Goal: Use online tool/utility: Use online tool/utility

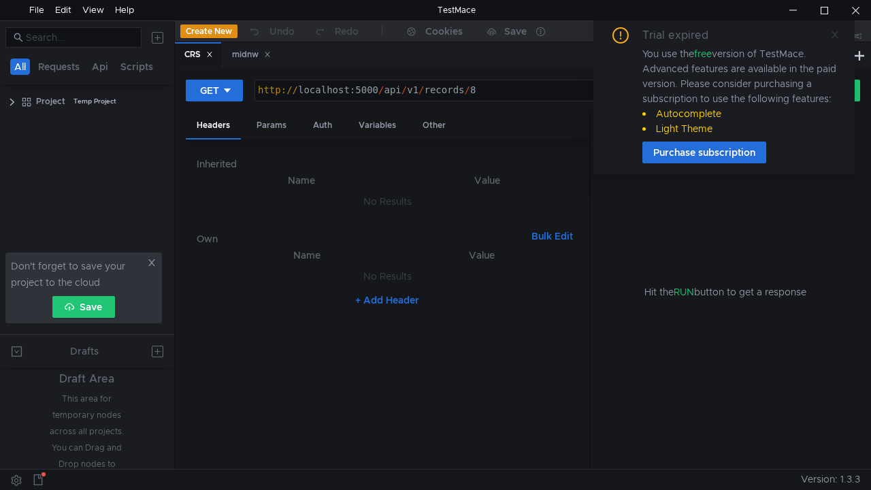
click at [834, 33] on icon at bounding box center [834, 34] width 7 height 7
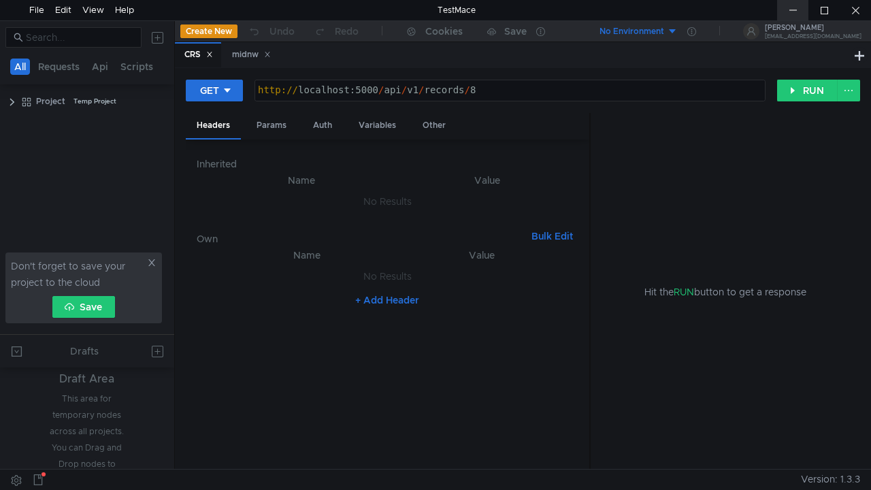
click at [786, 8] on div at bounding box center [792, 10] width 31 height 20
click at [533, 96] on div "http:// localhost:5000 / api / v1 / records / 8" at bounding box center [510, 100] width 510 height 31
paste textarea "GET [URL]"
click at [298, 90] on div "GET http:// localhost:5000 / api / v1 / records / count" at bounding box center [510, 100] width 510 height 31
type textarea "[URL]"
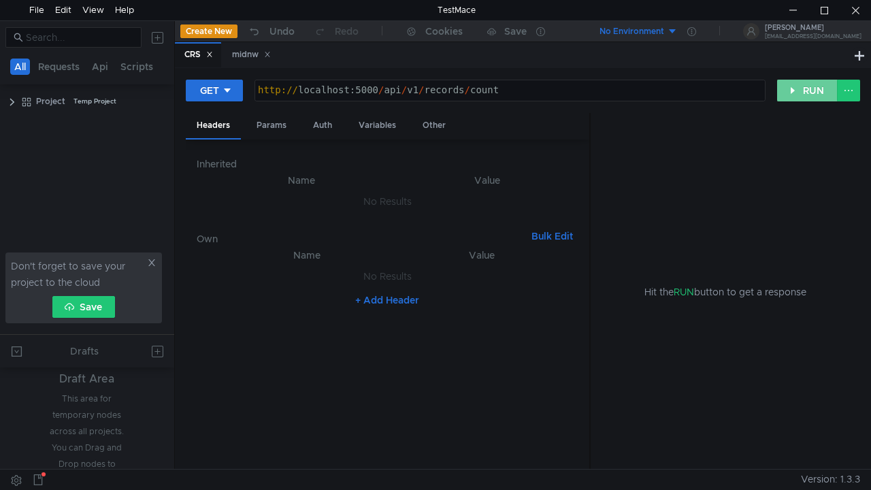
click at [793, 97] on button "RUN" at bounding box center [807, 91] width 61 height 22
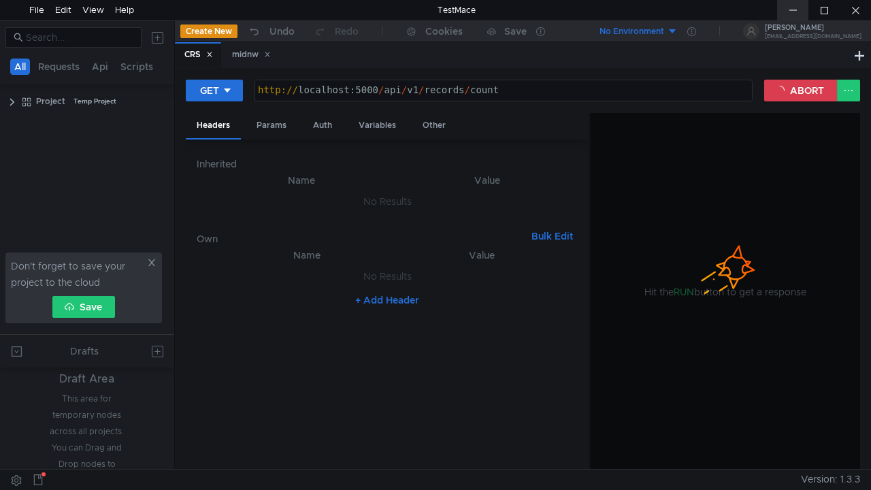
click at [792, 7] on div at bounding box center [792, 10] width 31 height 20
click at [850, 17] on div at bounding box center [854, 10] width 31 height 20
